Goal: Contribute content

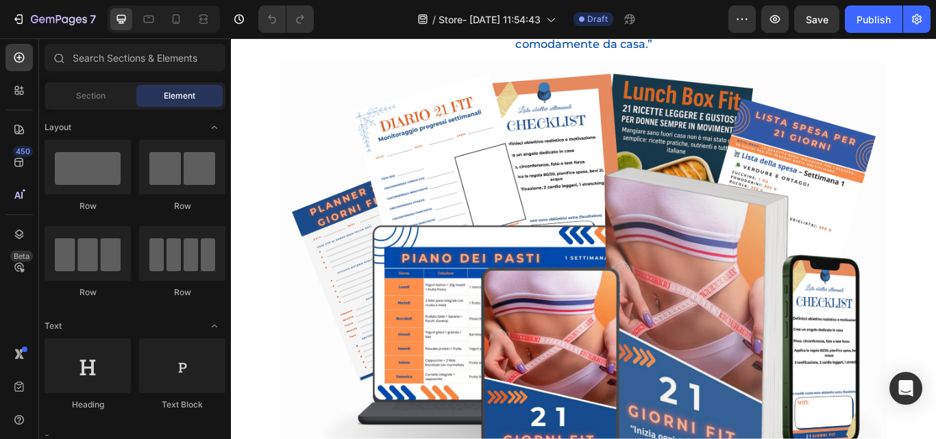
scroll to position [262, 0]
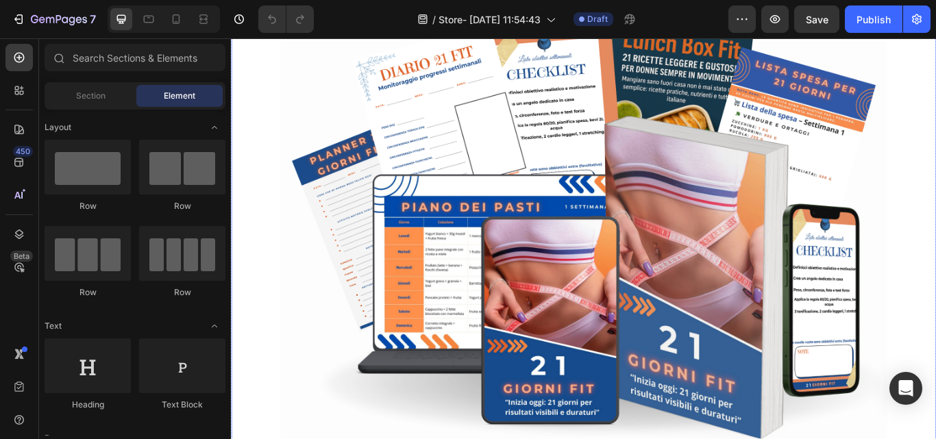
click at [337, 295] on img at bounding box center [641, 258] width 707 height 500
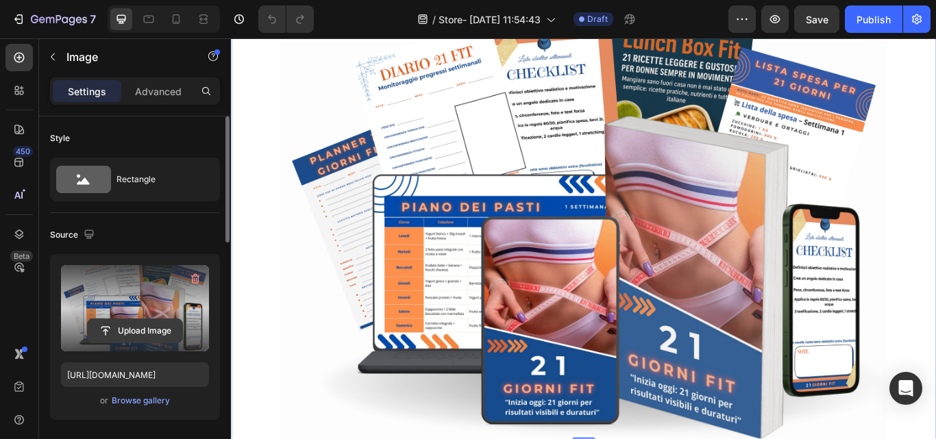
click at [151, 330] on input "file" at bounding box center [135, 330] width 95 height 23
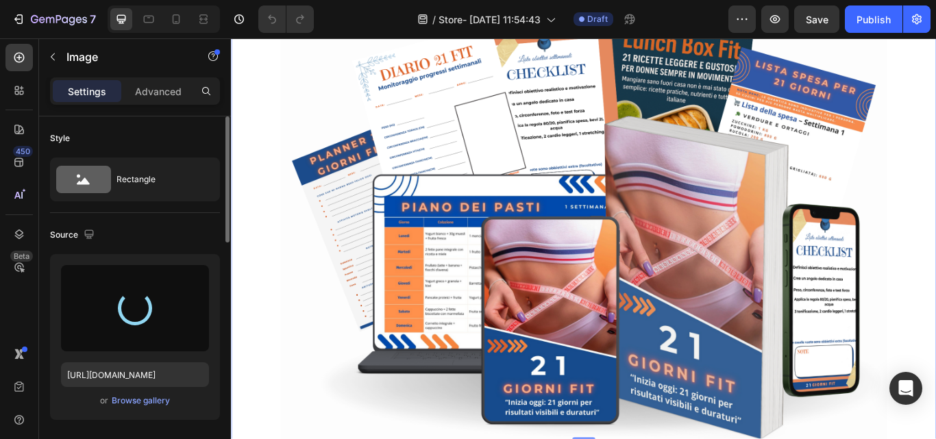
type input "[URL][DOMAIN_NAME]"
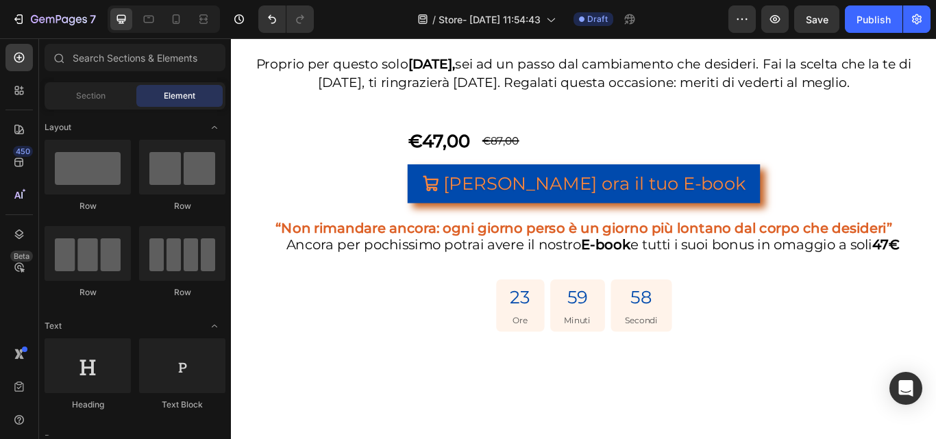
scroll to position [2954, 0]
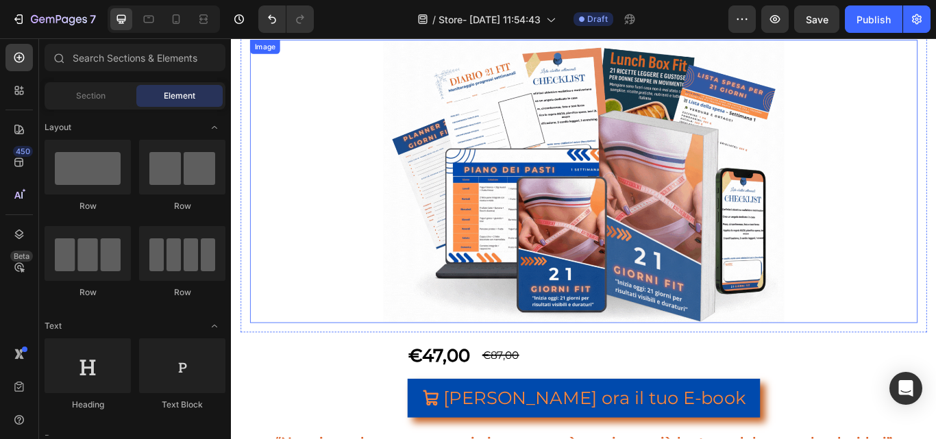
click at [732, 231] on img at bounding box center [641, 205] width 467 height 330
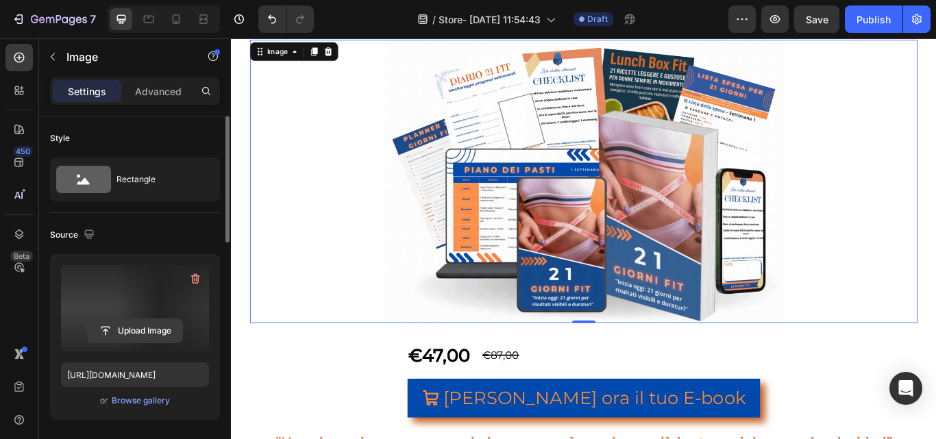
click at [149, 330] on input "file" at bounding box center [135, 330] width 95 height 23
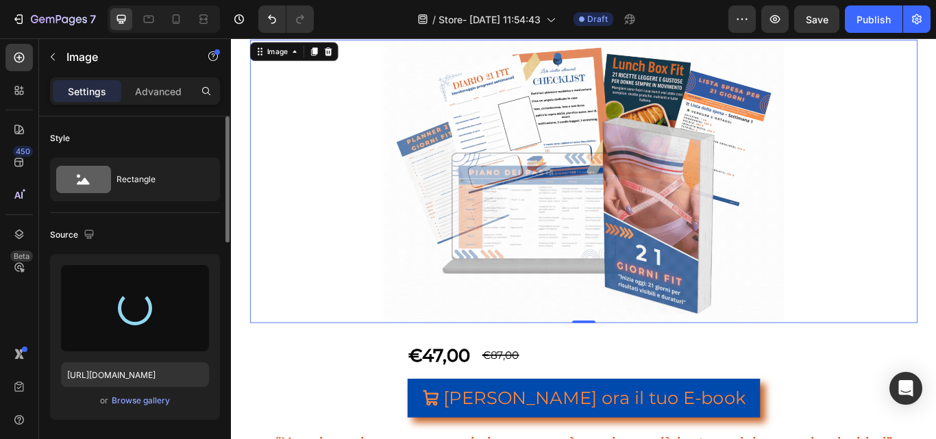
type input "[URL][DOMAIN_NAME]"
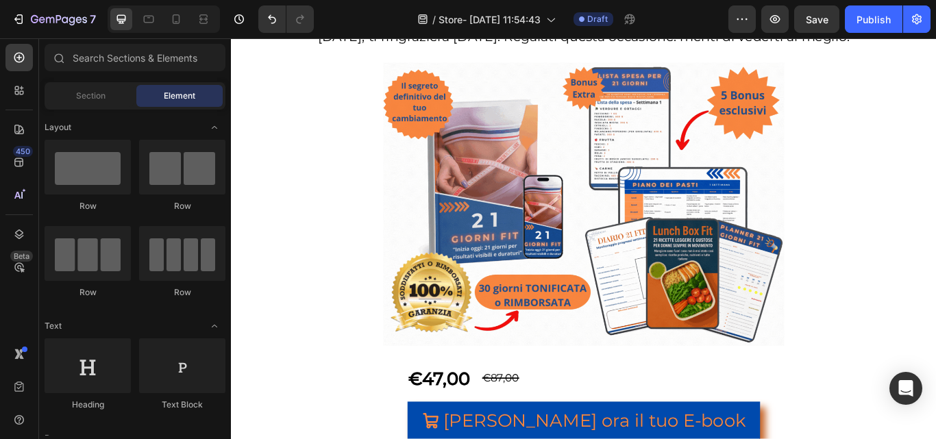
scroll to position [2941, 0]
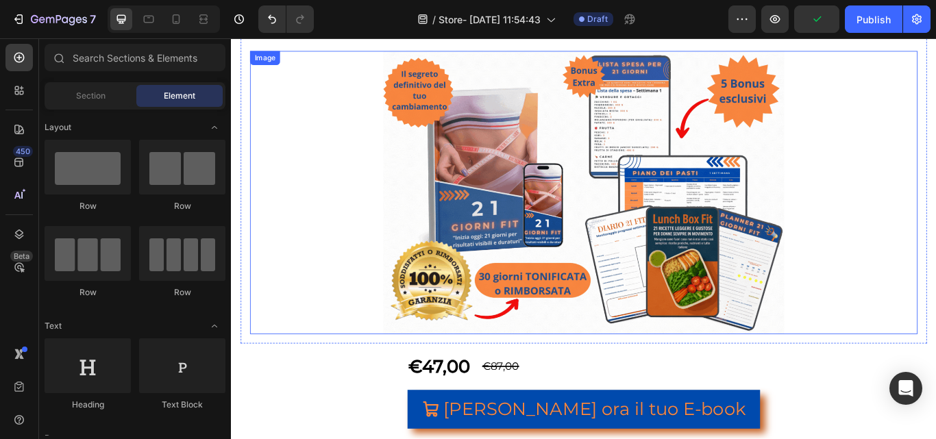
click at [430, 258] on img at bounding box center [641, 218] width 467 height 330
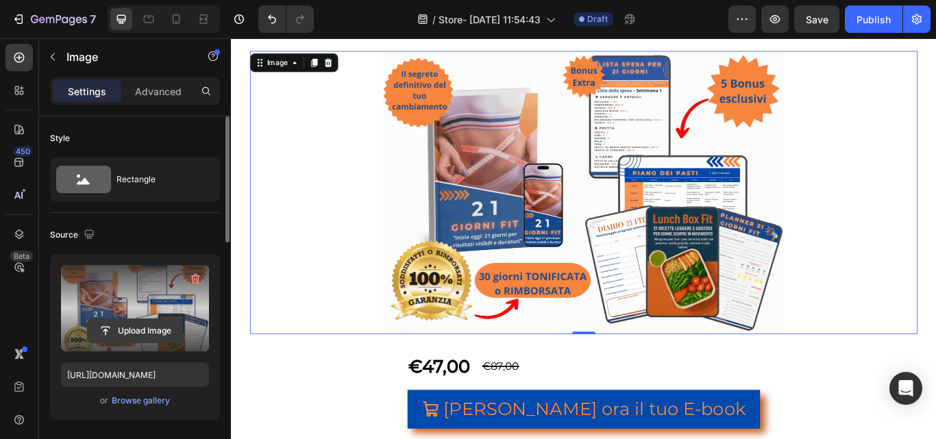
click at [119, 328] on input "file" at bounding box center [135, 330] width 95 height 23
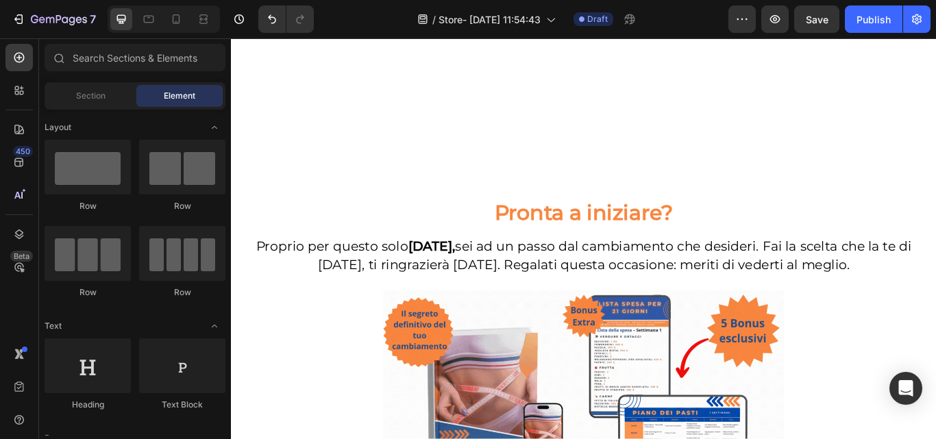
scroll to position [2834, 0]
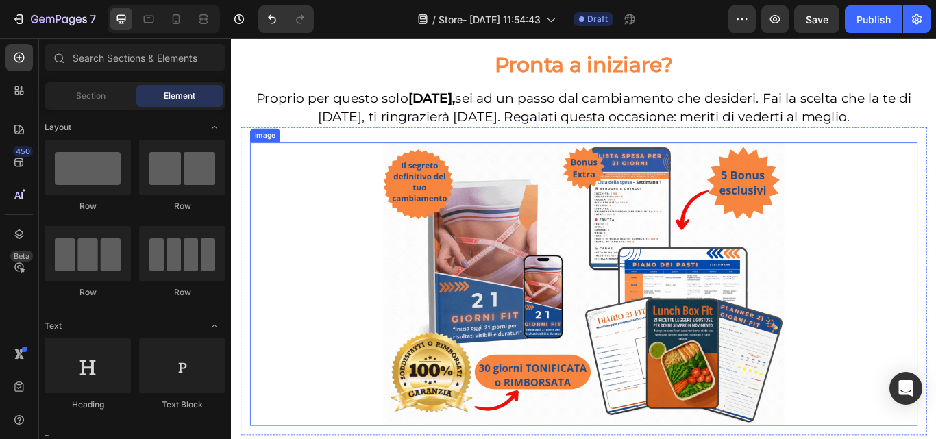
click at [412, 274] on img at bounding box center [641, 325] width 467 height 330
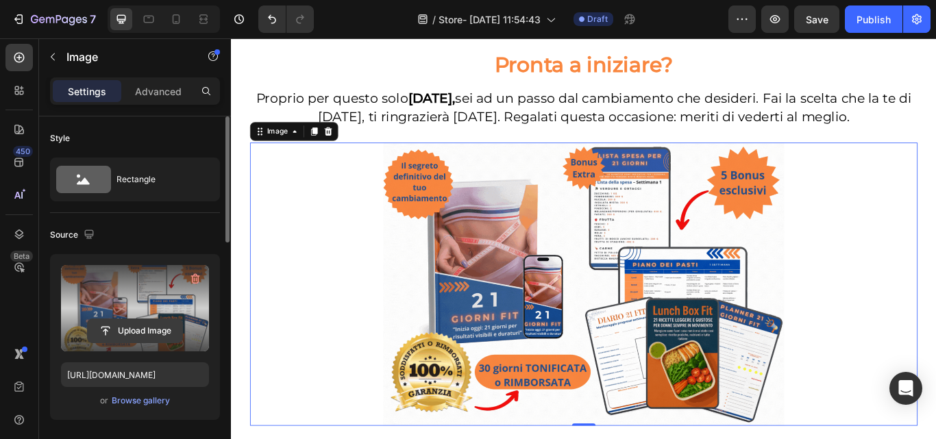
click at [157, 337] on input "file" at bounding box center [135, 330] width 95 height 23
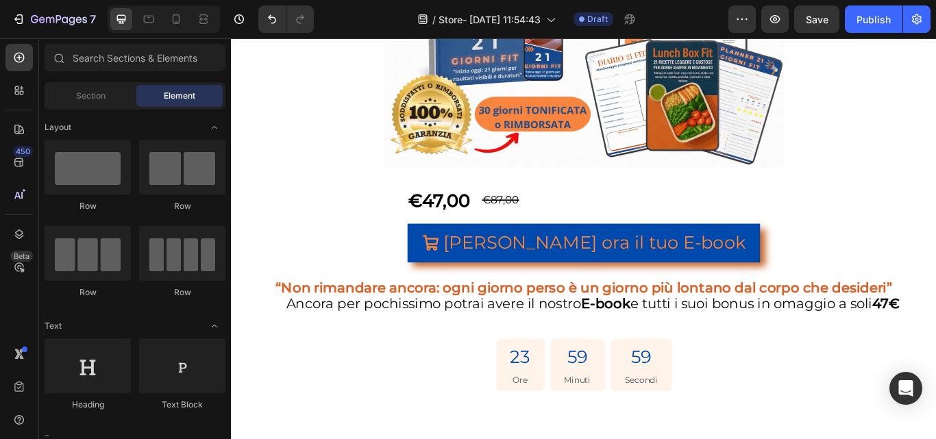
scroll to position [3029, 0]
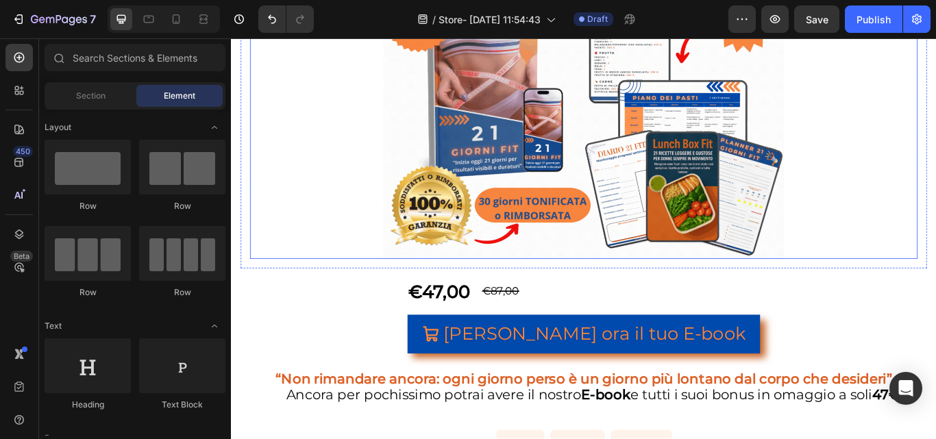
click at [800, 212] on img at bounding box center [641, 131] width 467 height 330
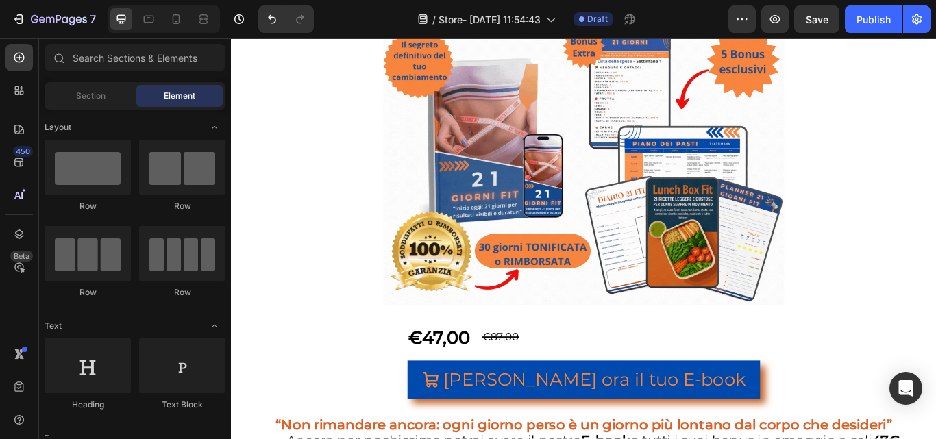
scroll to position [2909, 0]
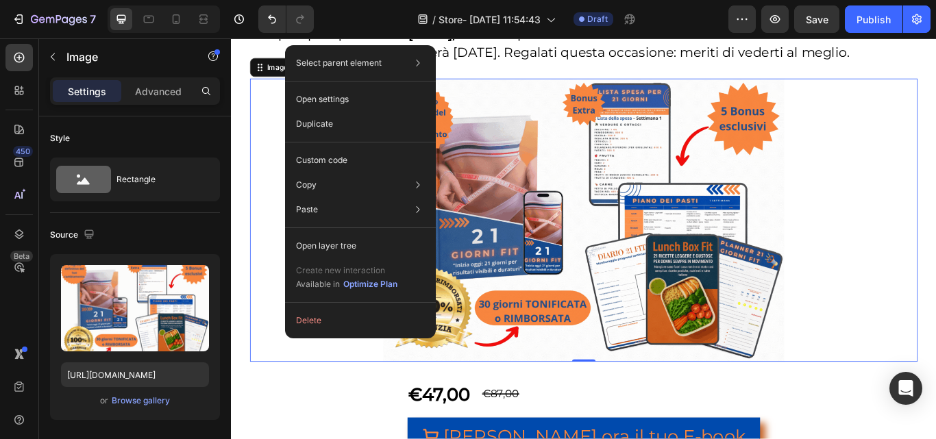
click at [908, 214] on div at bounding box center [642, 251] width 778 height 330
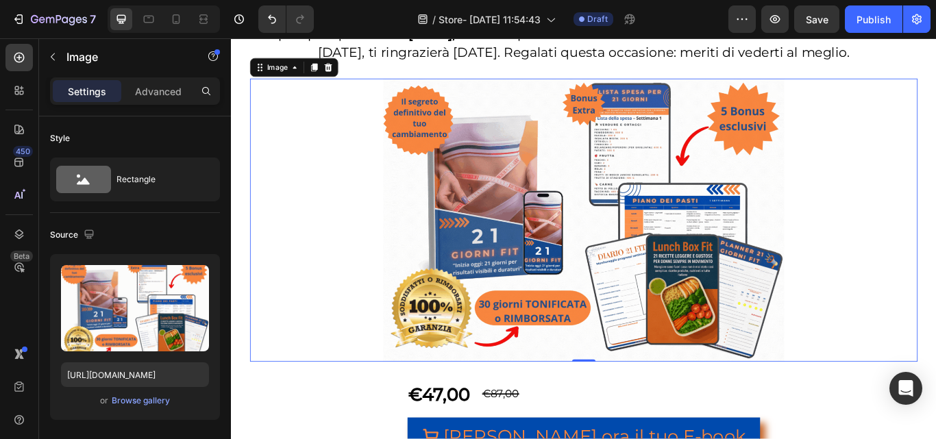
click at [708, 248] on img at bounding box center [641, 251] width 467 height 330
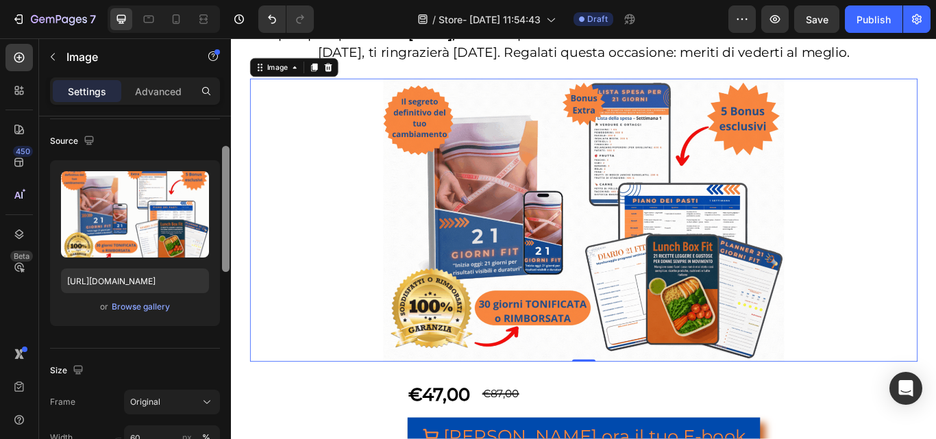
scroll to position [92, 0]
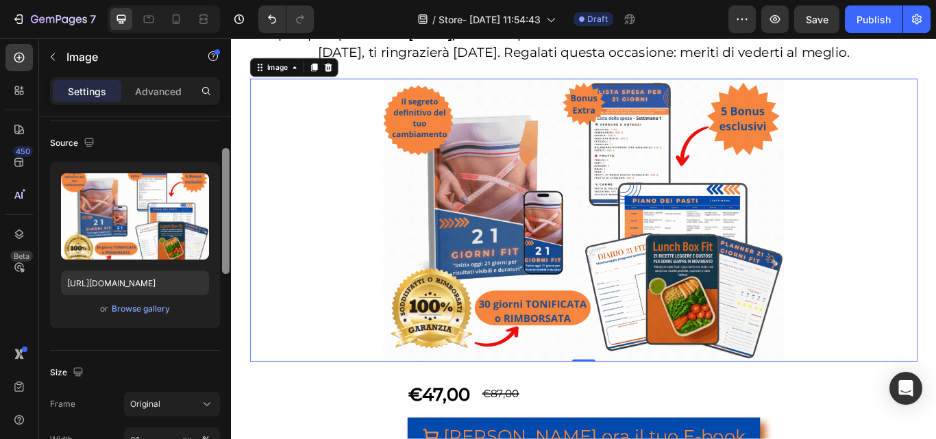
drag, startPoint x: 226, startPoint y: 217, endPoint x: 225, endPoint y: 249, distance: 32.2
click at [225, 249] on div at bounding box center [226, 211] width 8 height 126
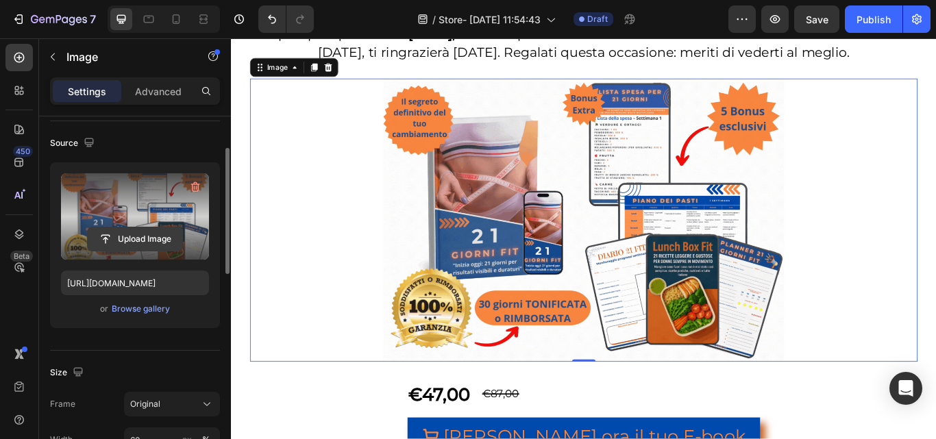
click at [156, 238] on input "file" at bounding box center [135, 238] width 95 height 23
click at [364, 269] on div at bounding box center [642, 251] width 778 height 330
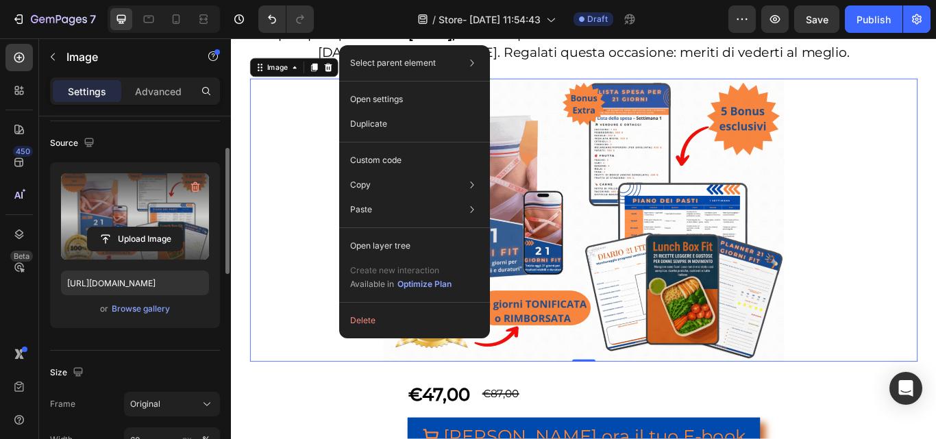
click at [328, 203] on div at bounding box center [642, 251] width 778 height 330
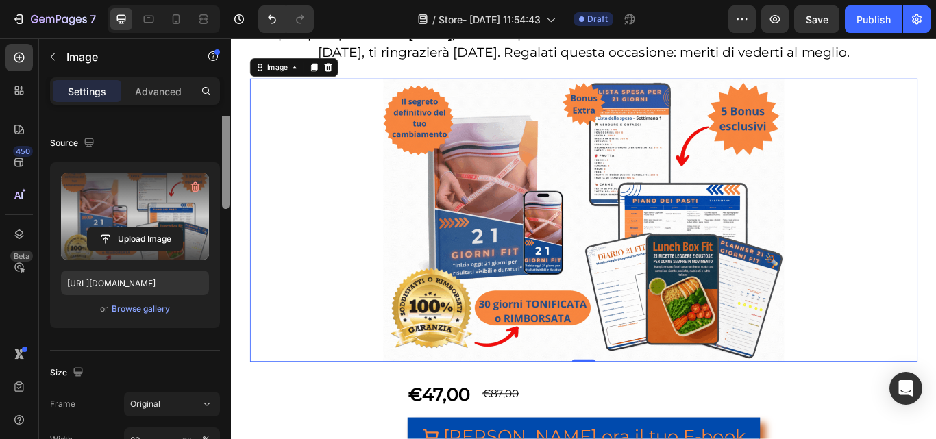
scroll to position [0, 0]
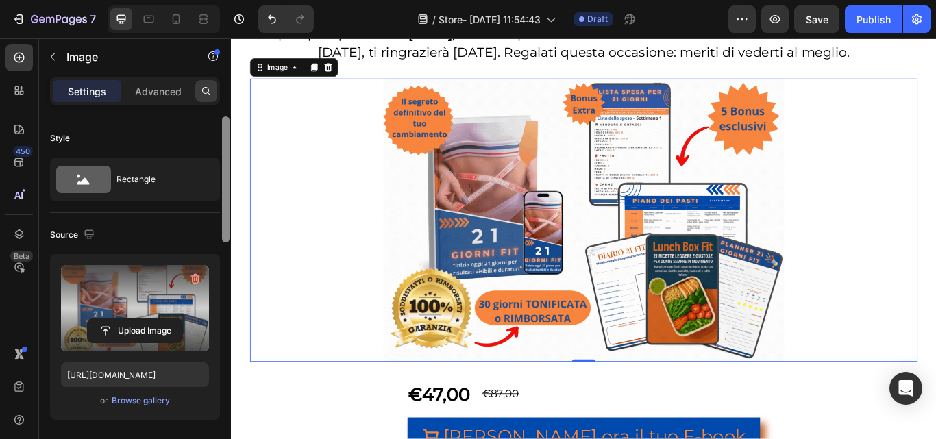
drag, startPoint x: 227, startPoint y: 174, endPoint x: 200, endPoint y: 90, distance: 88.4
click at [200, 90] on div "Settings Advanced Style Rectangle Source Upload Image [URL][DOMAIN_NAME] or Bro…" at bounding box center [135, 277] width 192 height 401
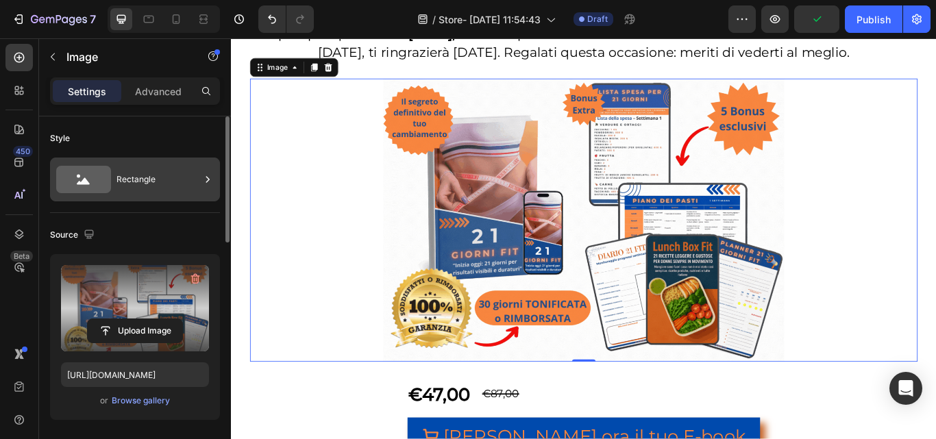
click at [90, 180] on icon at bounding box center [83, 179] width 55 height 27
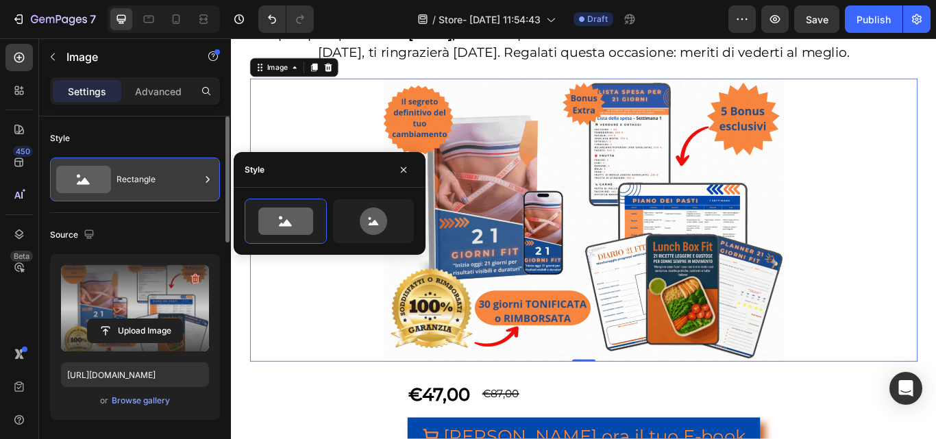
click at [175, 179] on div "Rectangle" at bounding box center [158, 180] width 84 height 32
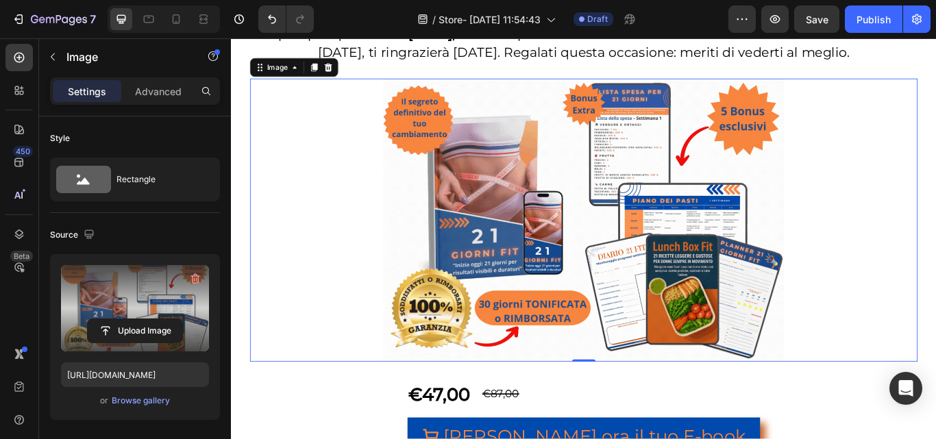
click at [372, 222] on div at bounding box center [642, 251] width 778 height 330
click at [271, 22] on icon "Undo/Redo" at bounding box center [272, 19] width 14 height 14
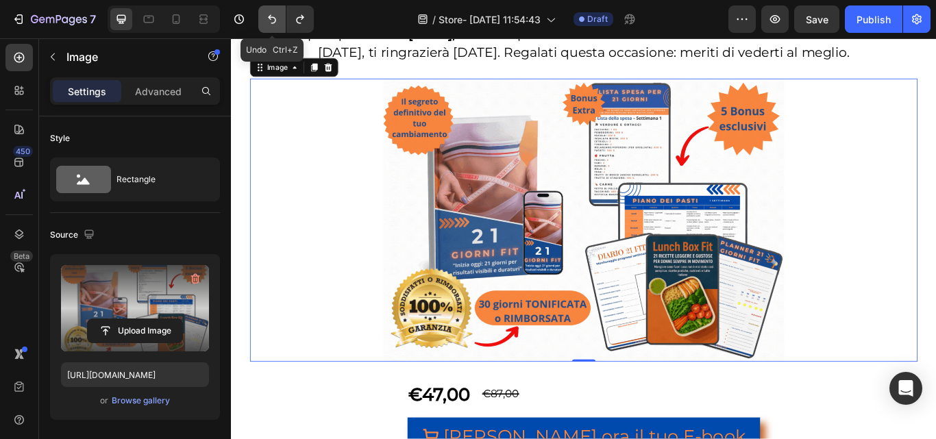
click at [271, 22] on icon "Undo/Redo" at bounding box center [272, 19] width 14 height 14
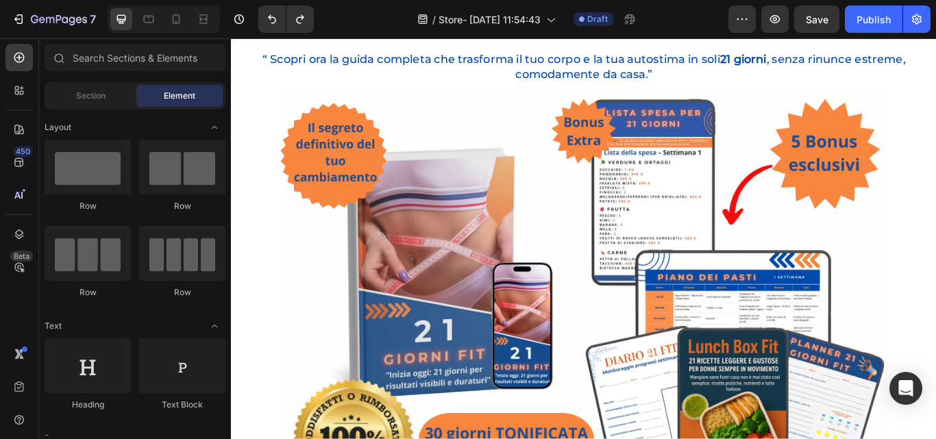
scroll to position [180, 0]
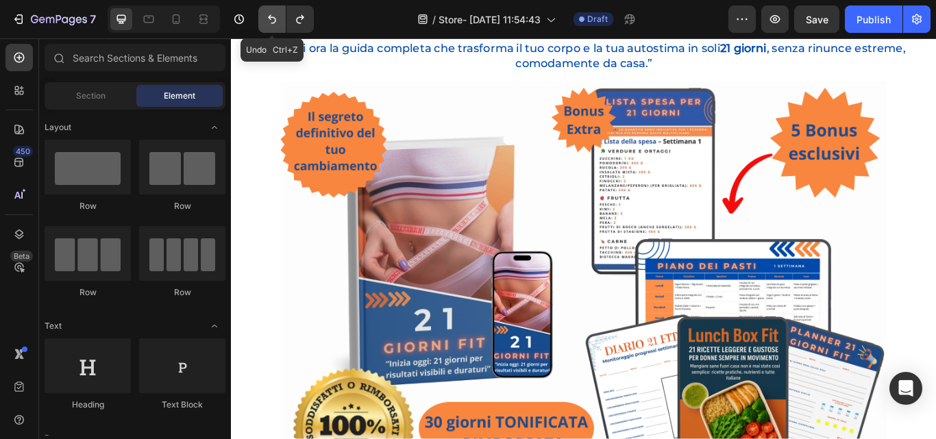
click at [277, 19] on icon "Undo/Redo" at bounding box center [272, 19] width 14 height 14
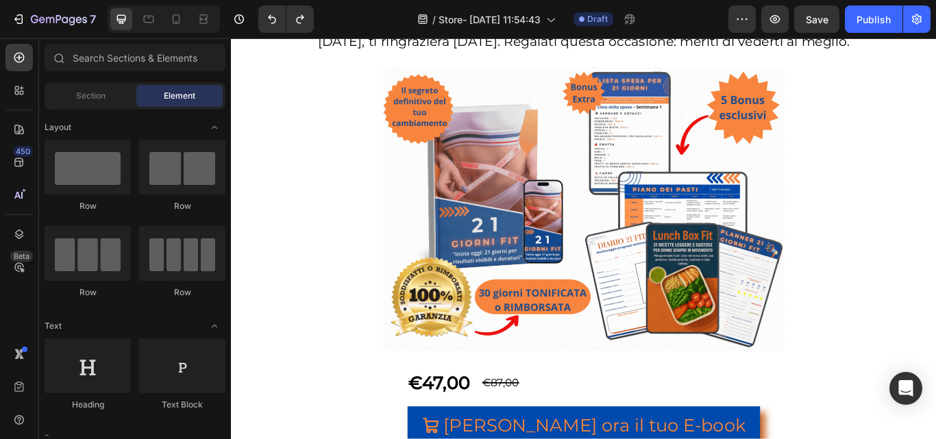
scroll to position [2909, 0]
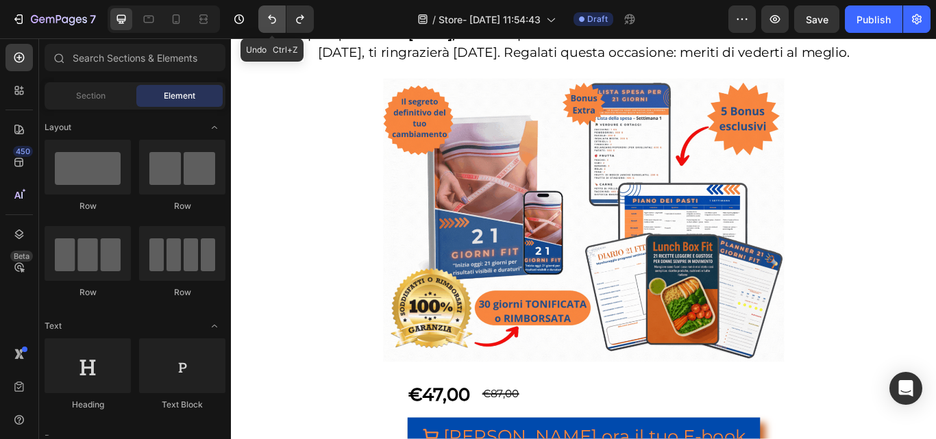
click at [267, 17] on icon "Undo/Redo" at bounding box center [272, 19] width 14 height 14
click at [274, 18] on icon "Undo/Redo" at bounding box center [272, 19] width 14 height 14
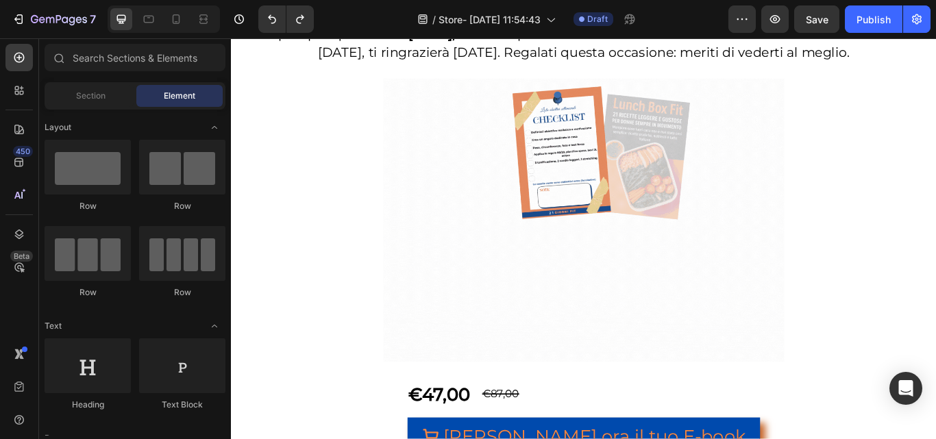
drag, startPoint x: 1048, startPoint y: 231, endPoint x: 1150, endPoint y: 69, distance: 191.8
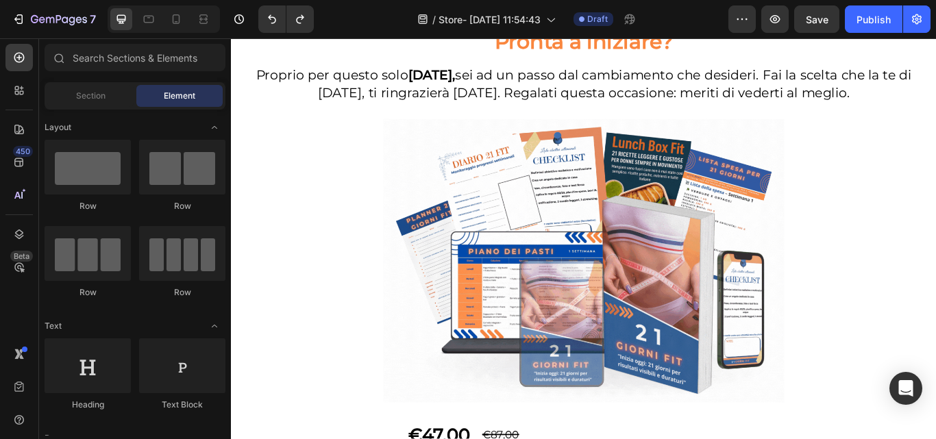
scroll to position [2915, 0]
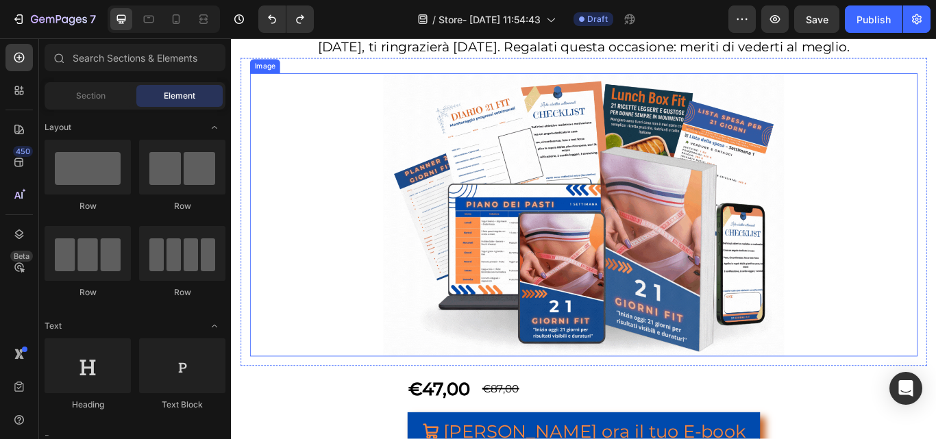
click at [484, 286] on img at bounding box center [641, 244] width 467 height 330
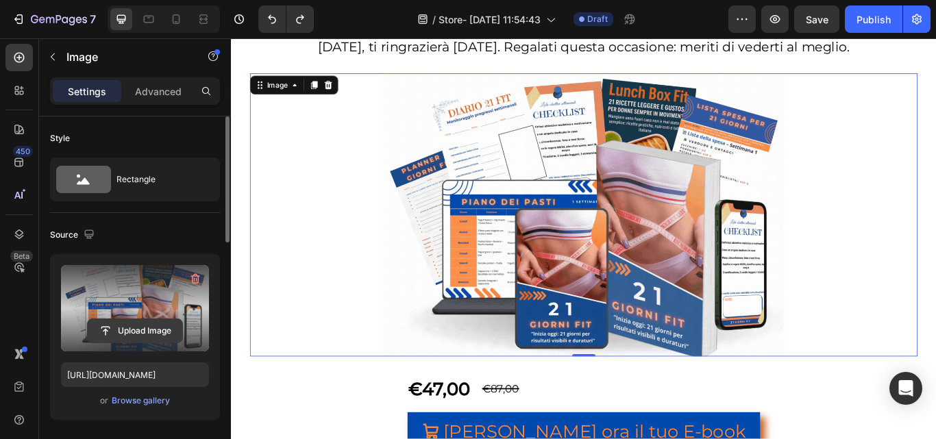
click at [143, 329] on input "file" at bounding box center [135, 330] width 95 height 23
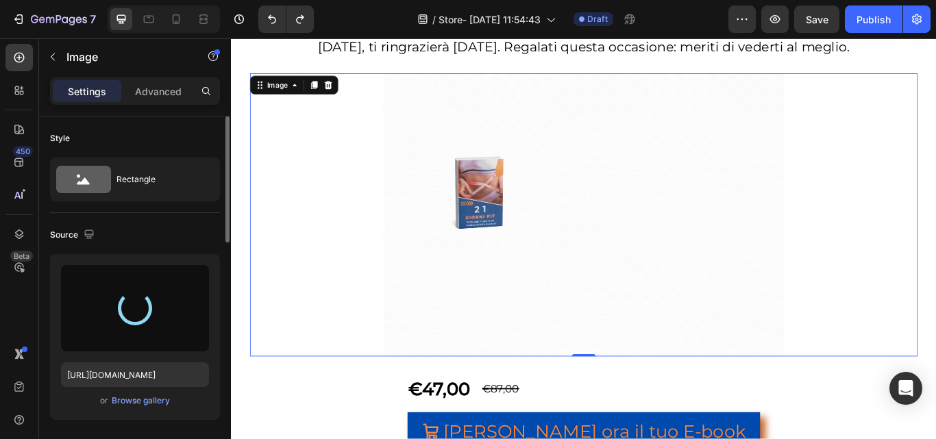
type input "[URL][DOMAIN_NAME]"
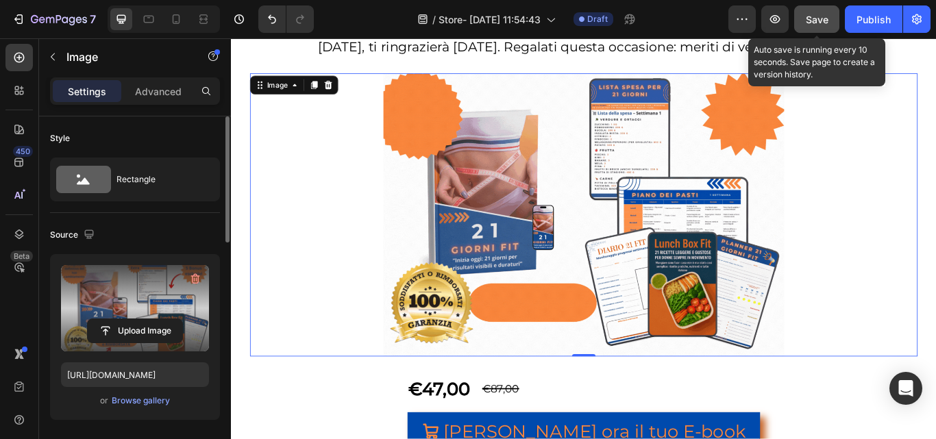
click at [817, 24] on span "Save" at bounding box center [817, 20] width 23 height 12
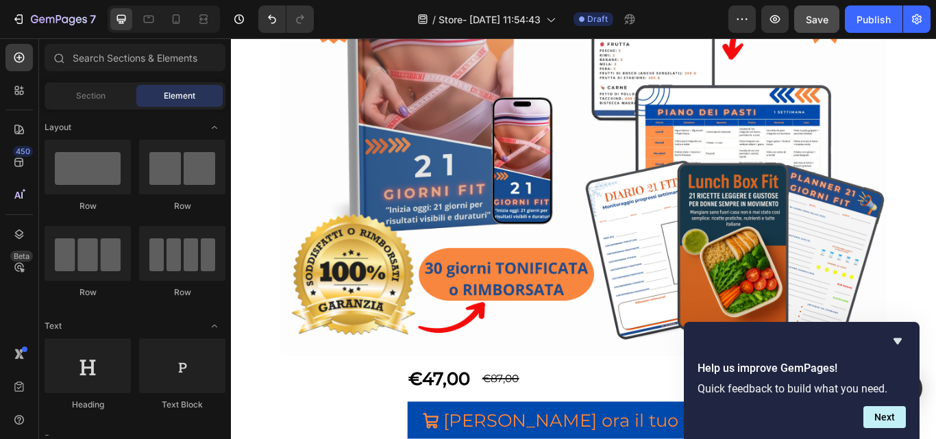
scroll to position [586, 0]
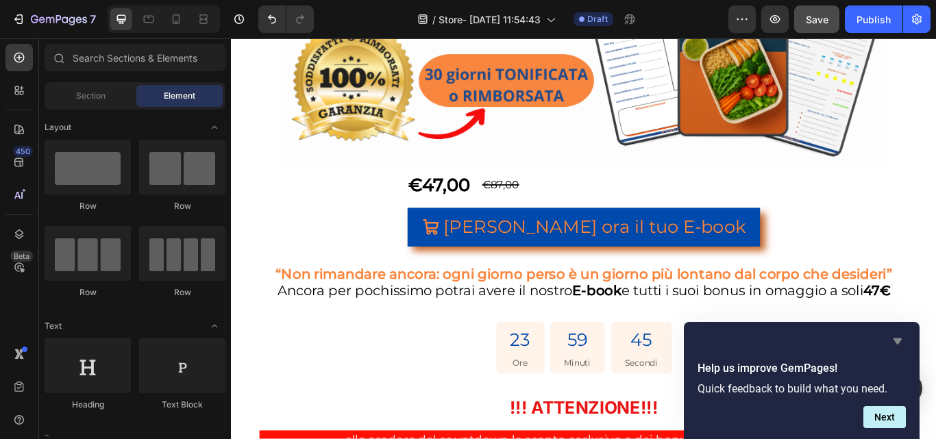
click at [902, 341] on icon "Hide survey" at bounding box center [897, 341] width 16 height 16
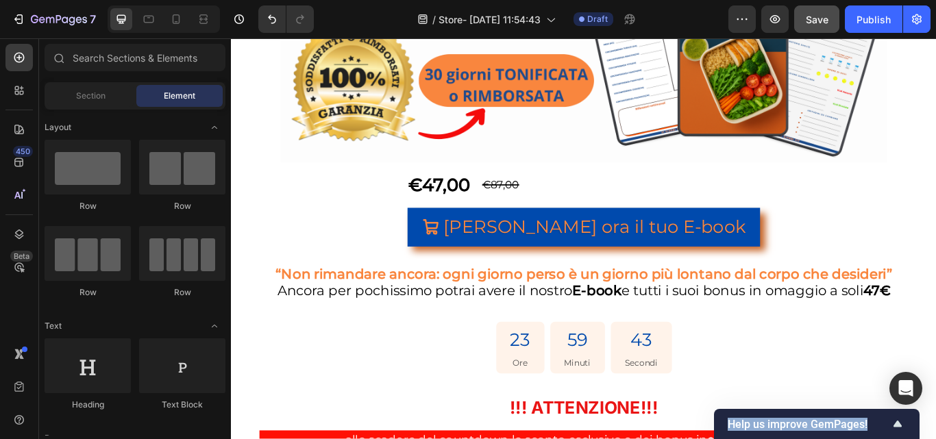
drag, startPoint x: 1144, startPoint y: 473, endPoint x: 1006, endPoint y: 382, distance: 165.5
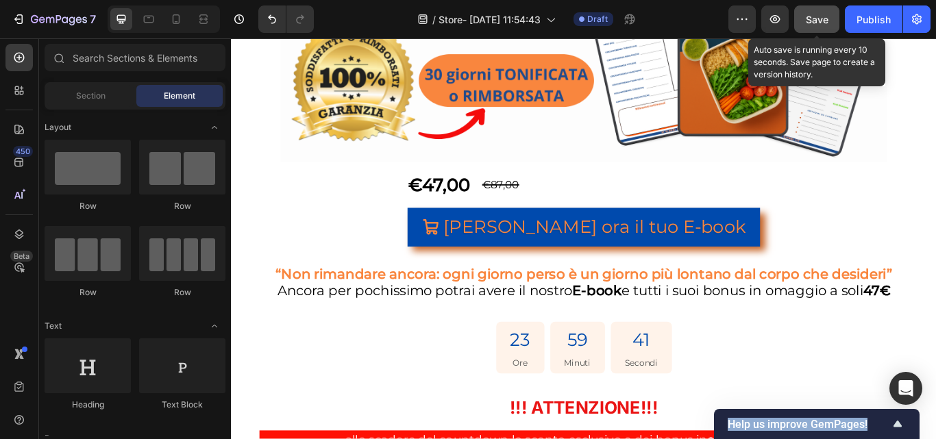
click at [819, 17] on span "Save" at bounding box center [817, 20] width 23 height 12
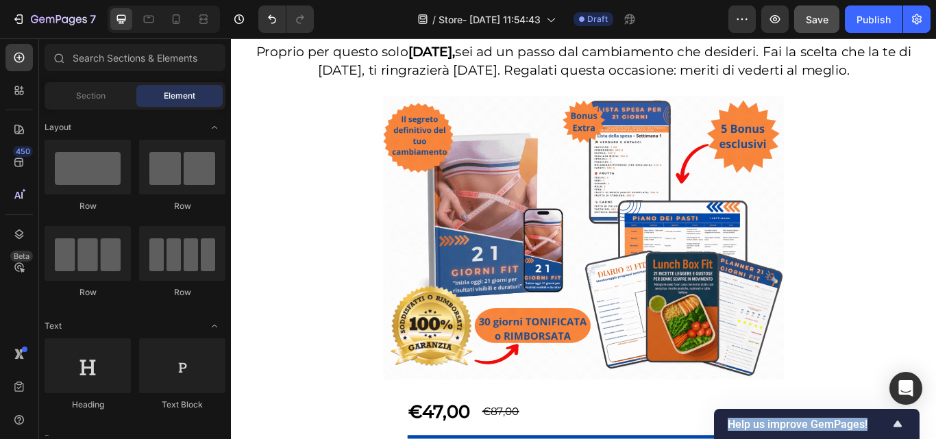
scroll to position [2915, 0]
